Goal: Task Accomplishment & Management: Use online tool/utility

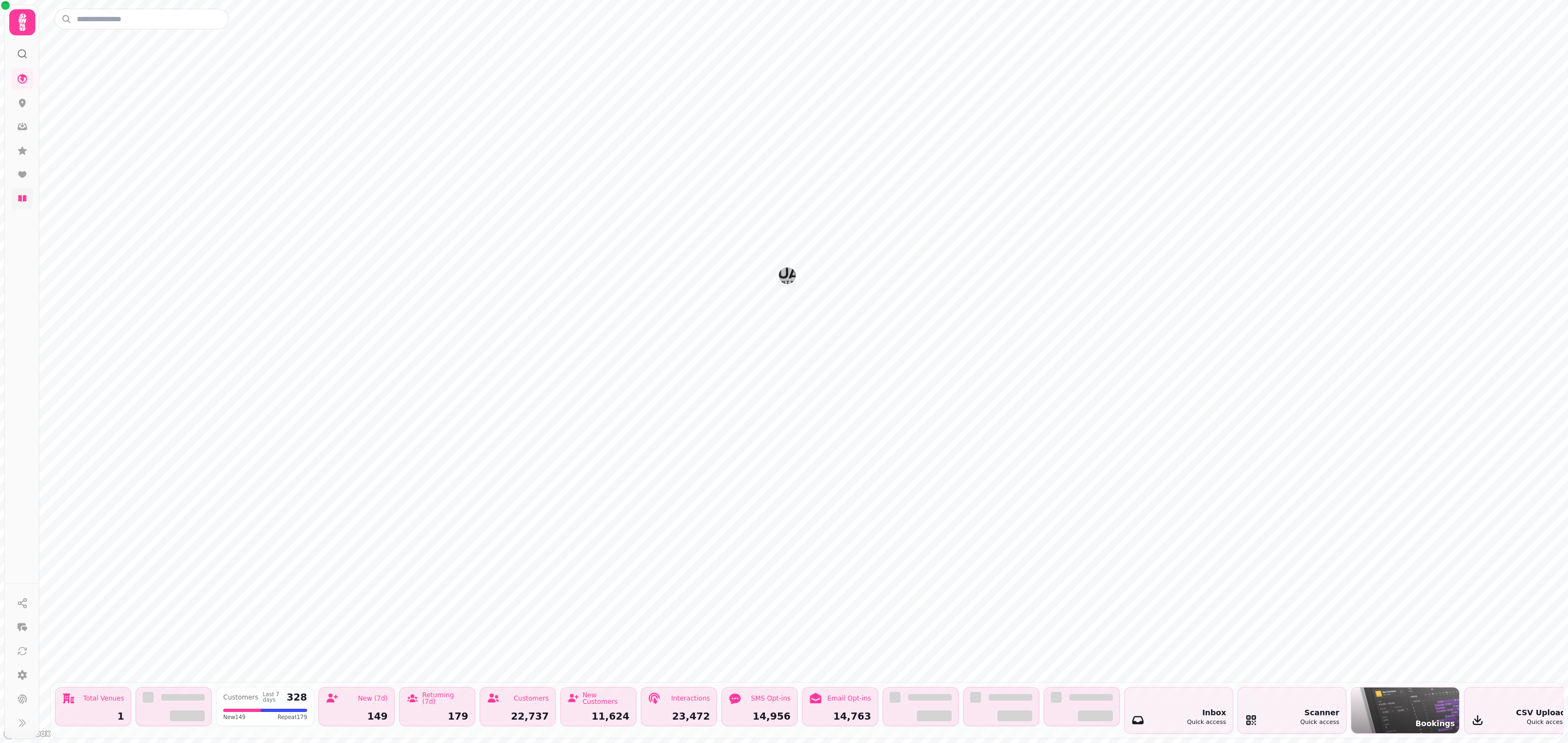
click at [29, 201] on link at bounding box center [22, 198] width 21 height 21
click at [18, 199] on icon at bounding box center [22, 199] width 11 height 11
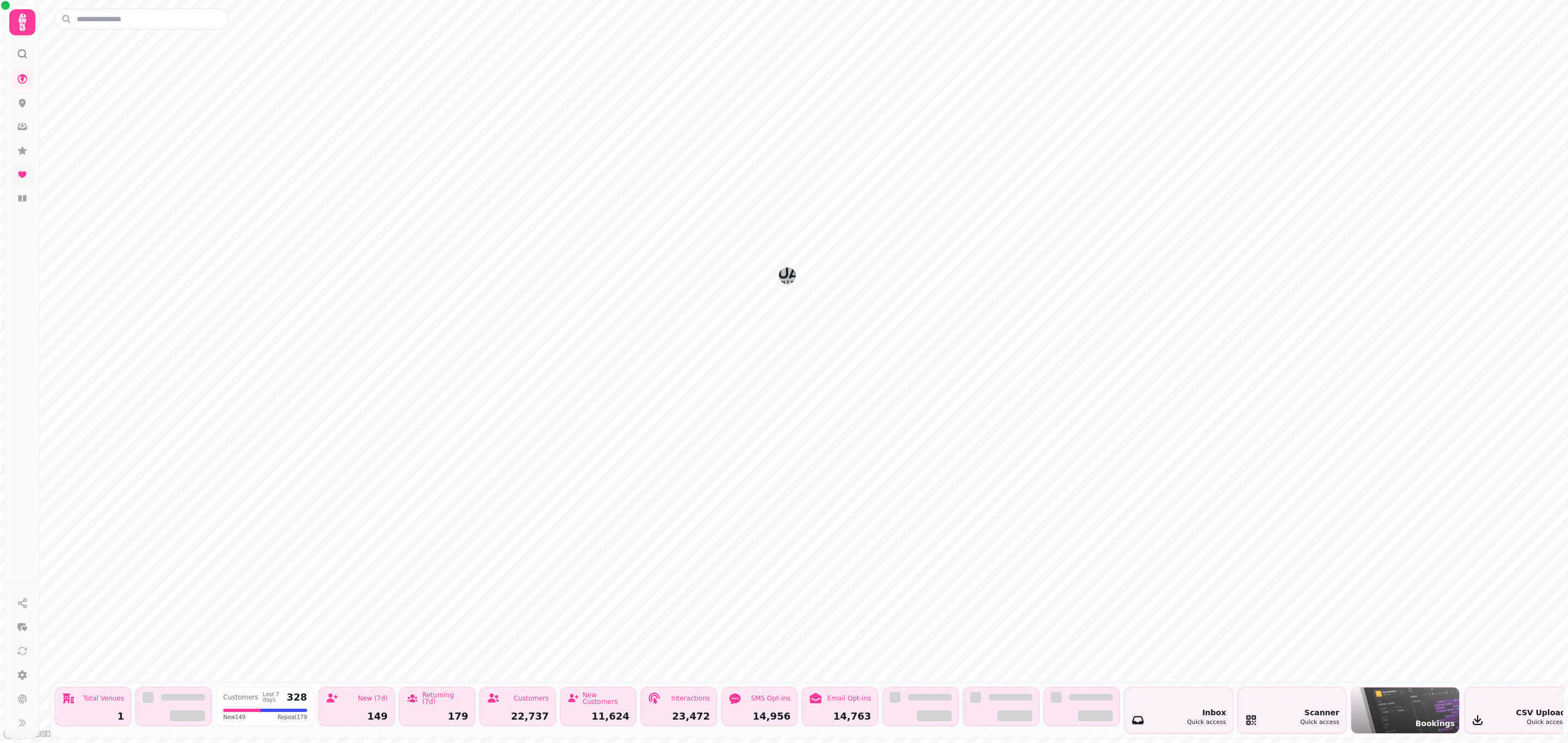
click at [25, 175] on icon at bounding box center [21, 174] width 8 height 6
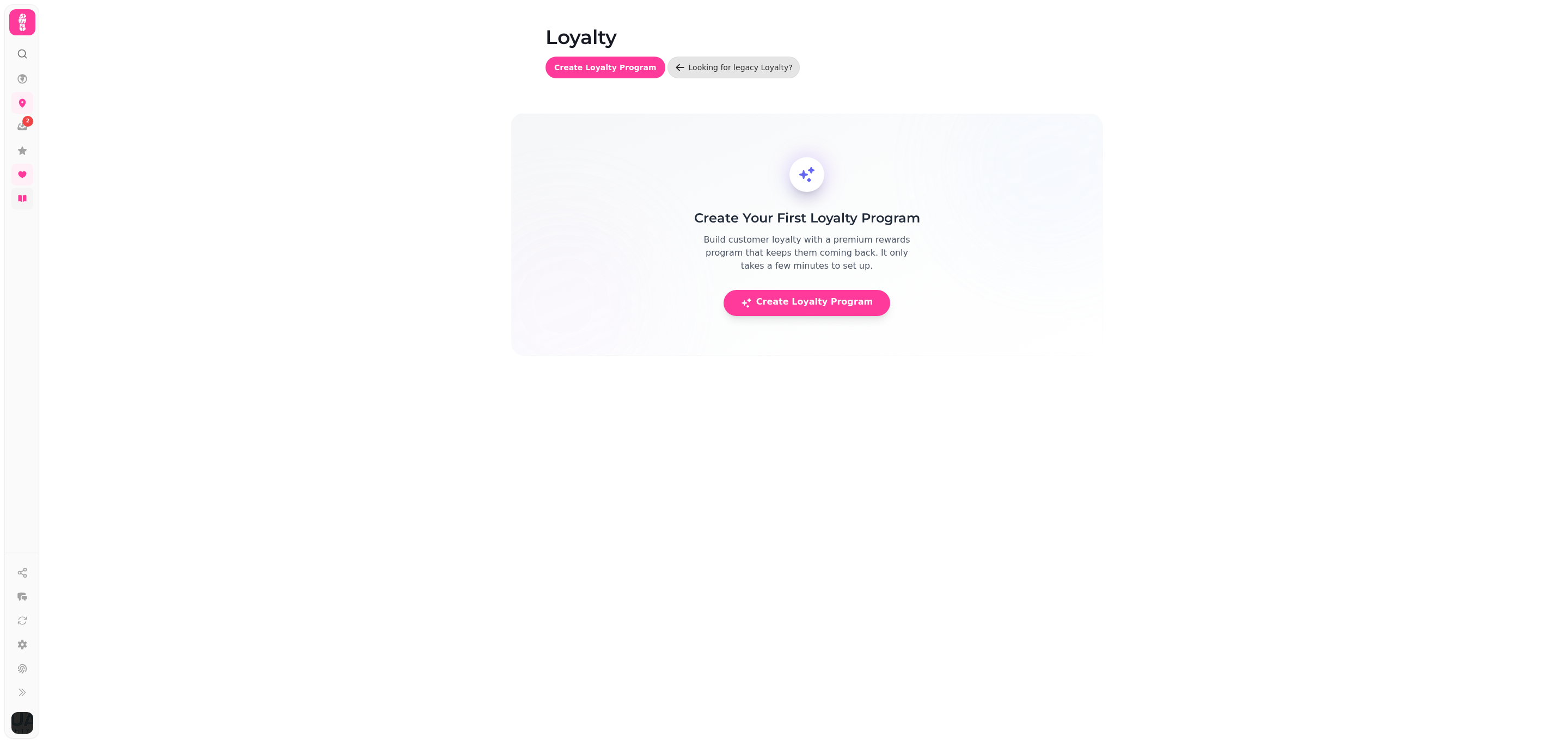
click at [29, 196] on link at bounding box center [22, 198] width 21 height 21
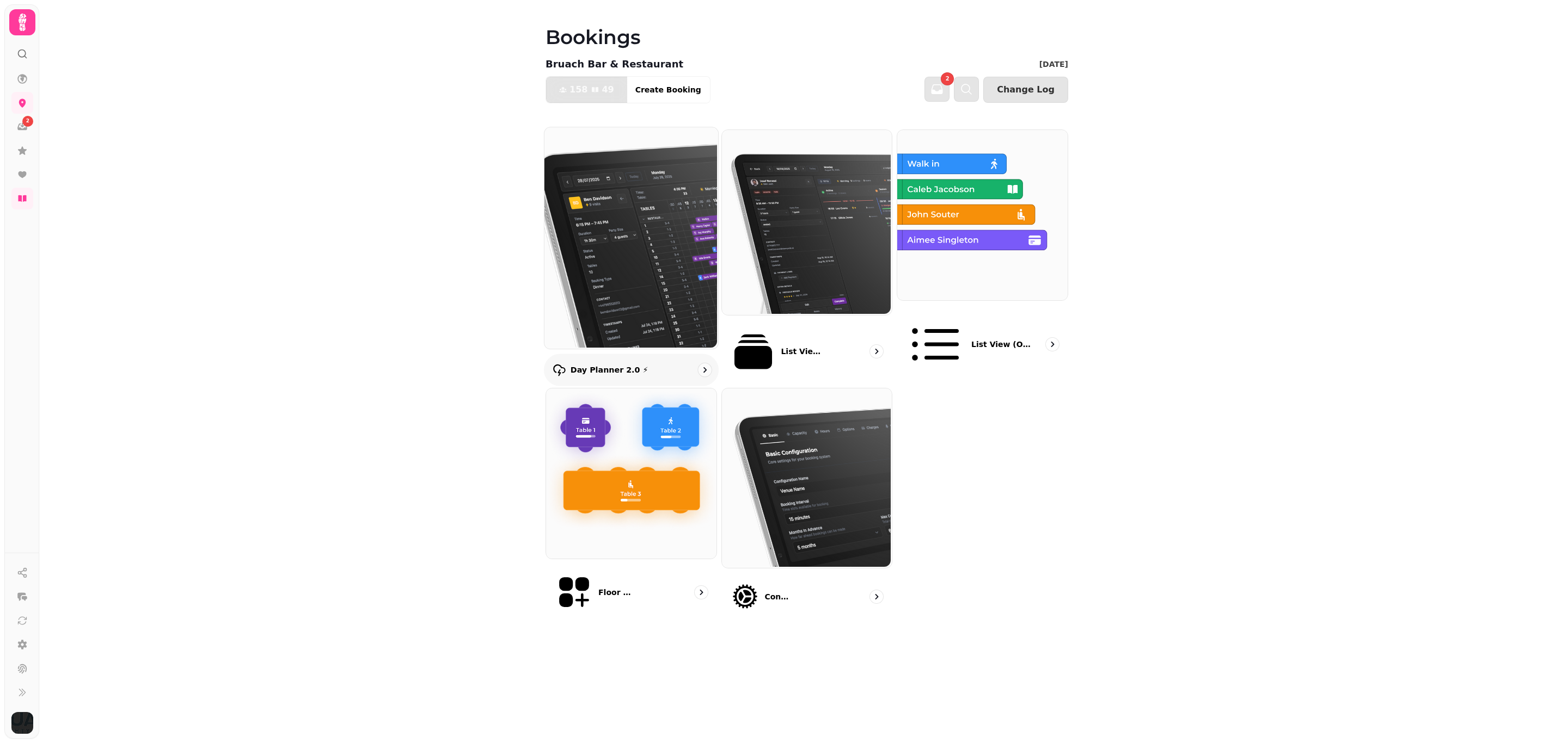
click at [684, 249] on img at bounding box center [630, 237] width 174 height 221
